Goal: Check status: Check status

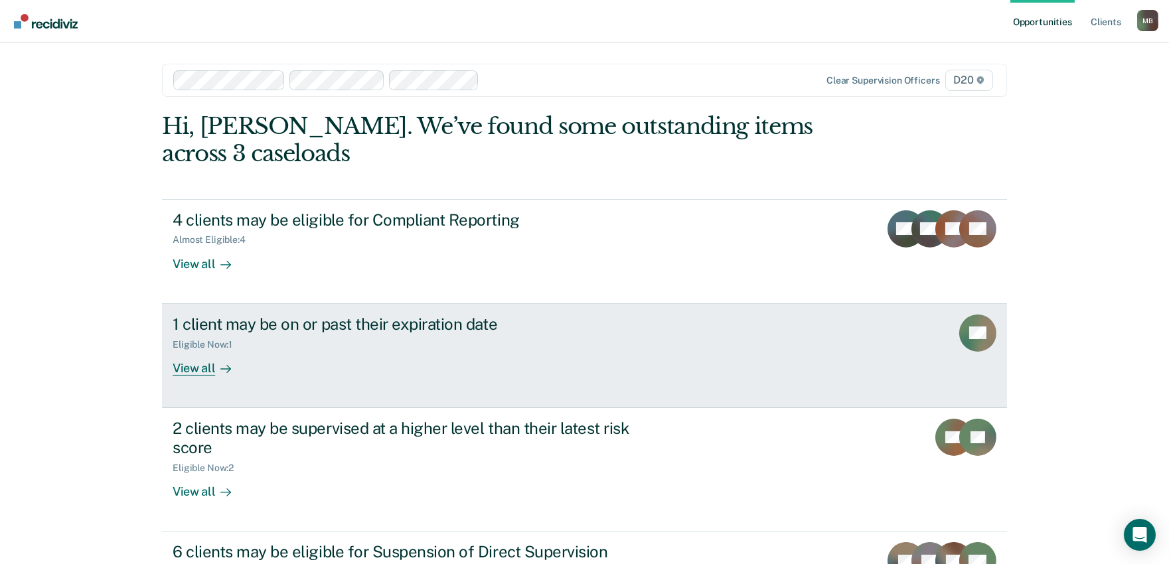
click at [492, 342] on div "Eligible Now : 1" at bounding box center [406, 342] width 466 height 17
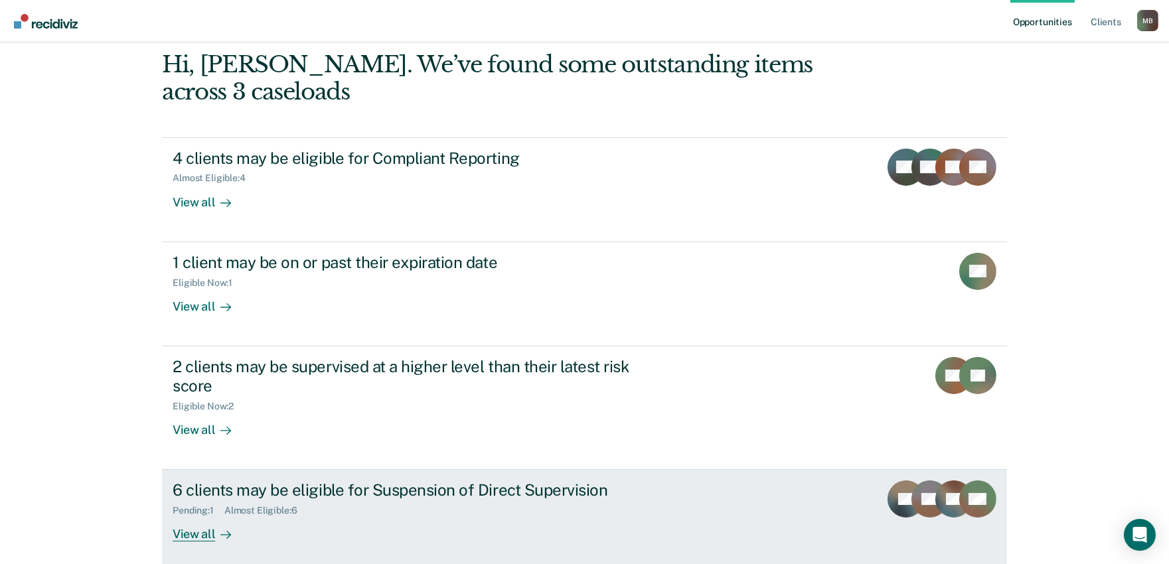
scroll to position [125, 0]
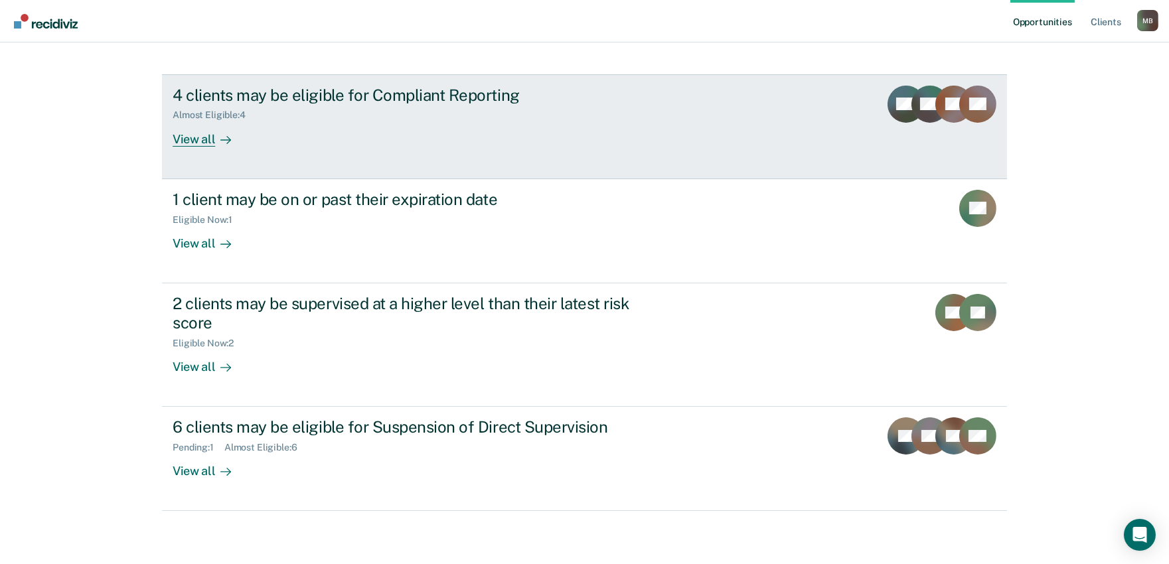
click at [362, 114] on div "Almost Eligible : 4" at bounding box center [406, 112] width 466 height 17
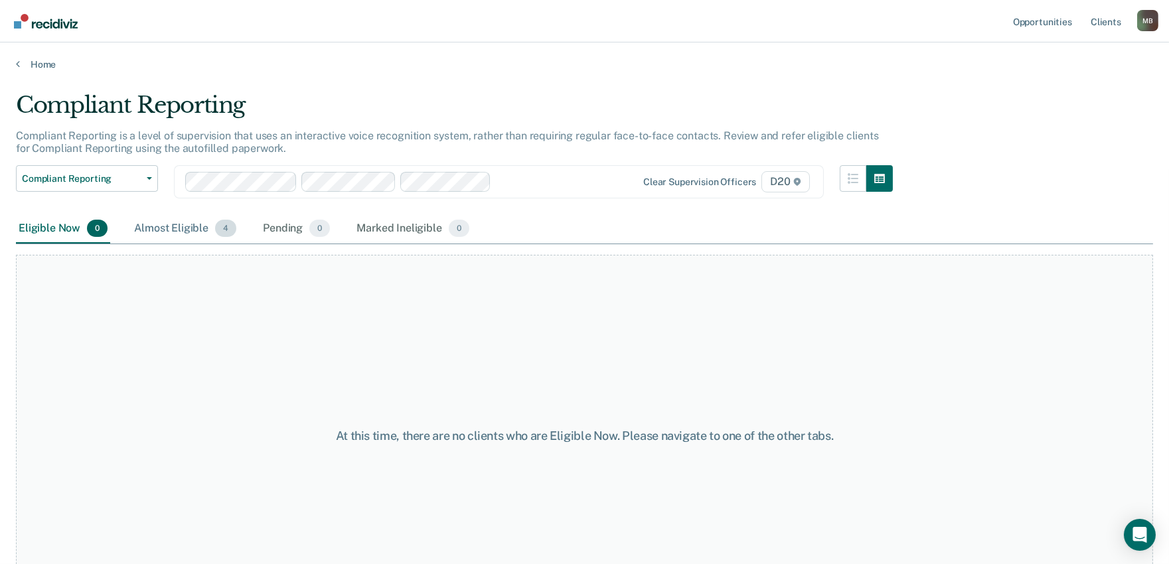
click at [183, 222] on div "Almost Eligible 4" at bounding box center [185, 228] width 108 height 29
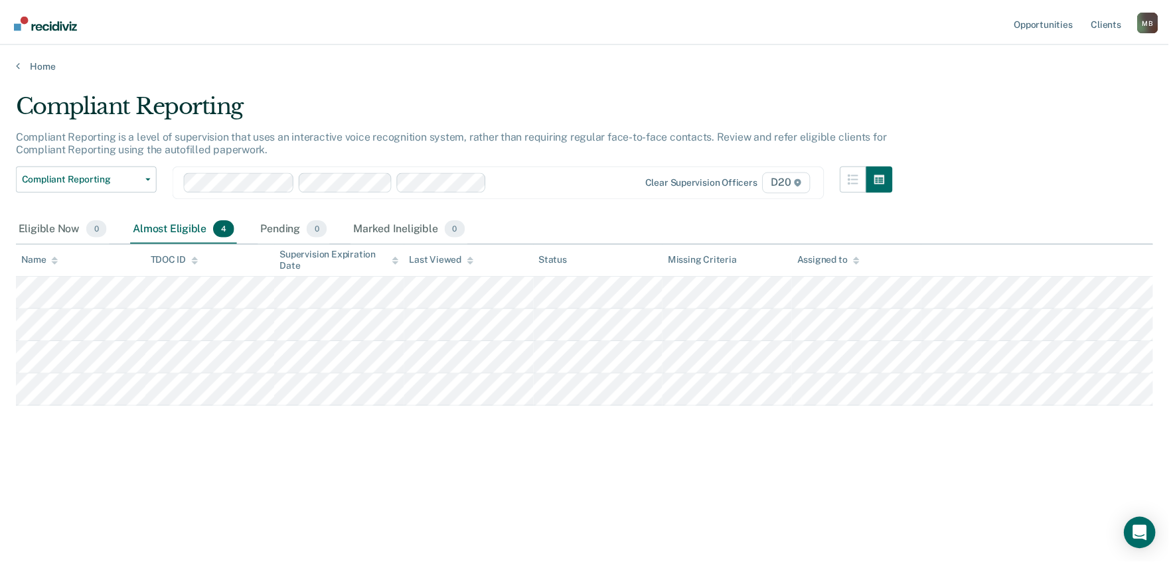
scroll to position [125, 0]
